Goal: Information Seeking & Learning: Find specific fact

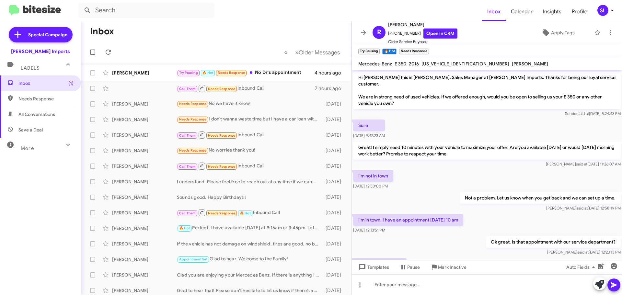
scroll to position [26, 0]
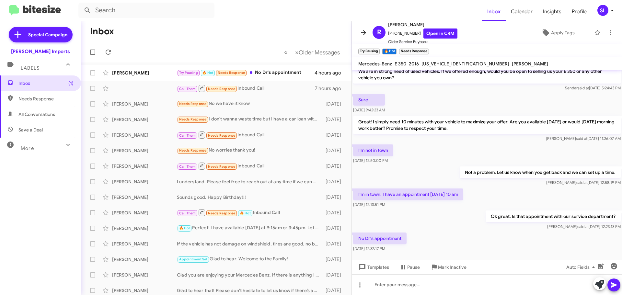
click at [365, 31] on icon at bounding box center [363, 32] width 5 height 5
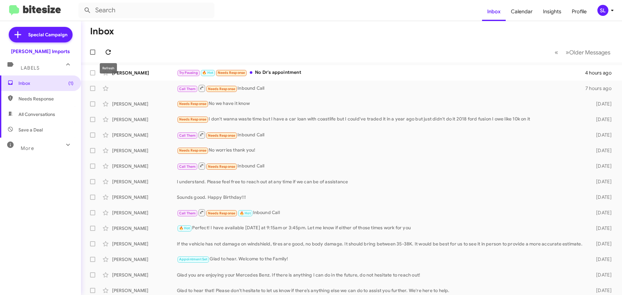
click at [108, 52] on icon at bounding box center [108, 52] width 8 height 8
click at [149, 15] on input "text" at bounding box center [146, 11] width 136 height 16
type input "[PERSON_NAME]"
click at [81, 4] on button at bounding box center [87, 10] width 13 height 13
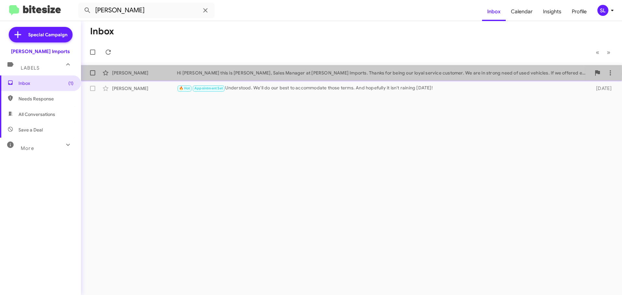
click at [150, 74] on div "[PERSON_NAME]" at bounding box center [144, 73] width 65 height 6
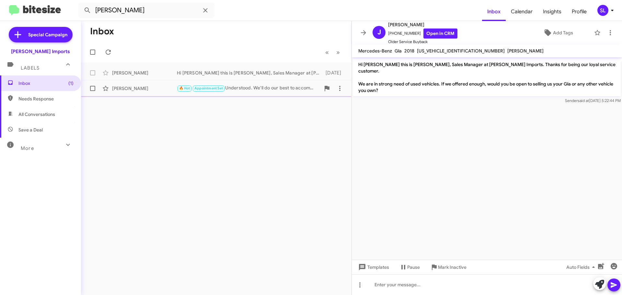
click at [261, 88] on div "🔥 Hot Appointment Set Understood. We'll do our best to accommodate those terms.…" at bounding box center [249, 88] width 144 height 7
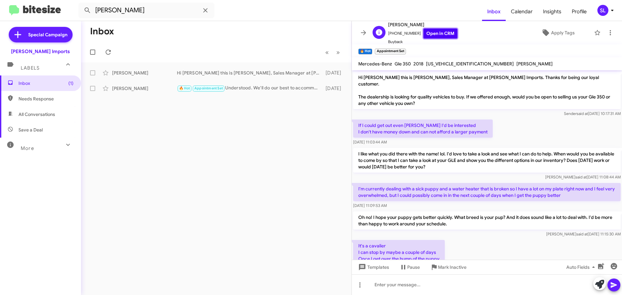
click at [442, 34] on link "Open in CRM" at bounding box center [441, 34] width 34 height 10
